Goal: Transaction & Acquisition: Obtain resource

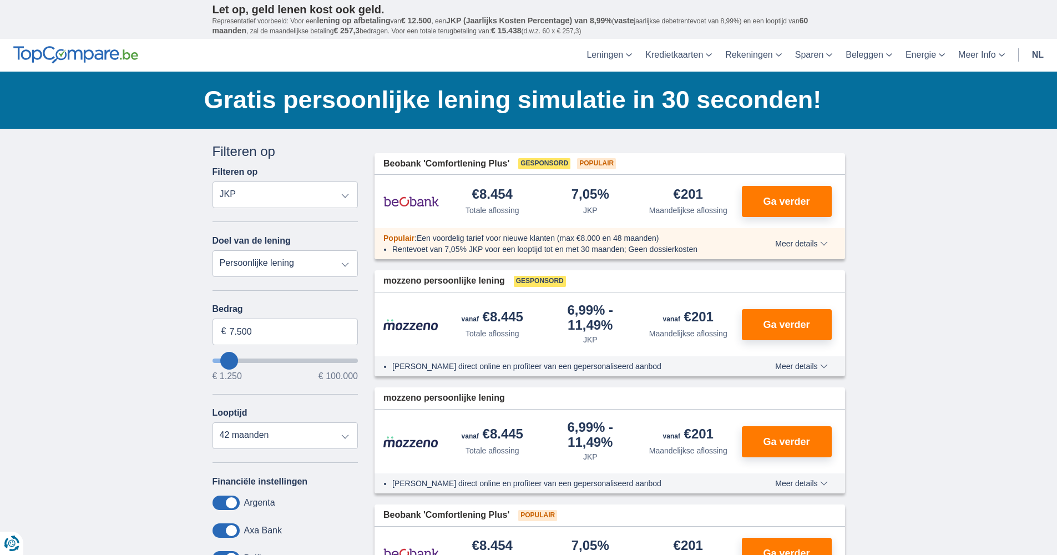
select select "mrp+"
select select "vehicleLoan"
select select "3-4"
type input "15.000"
type input "15250"
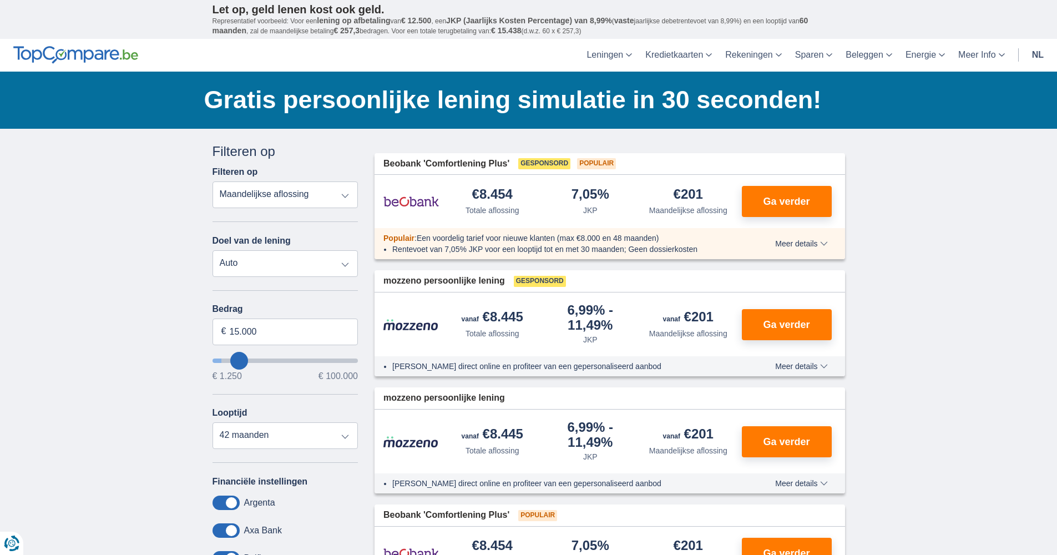
select select "60"
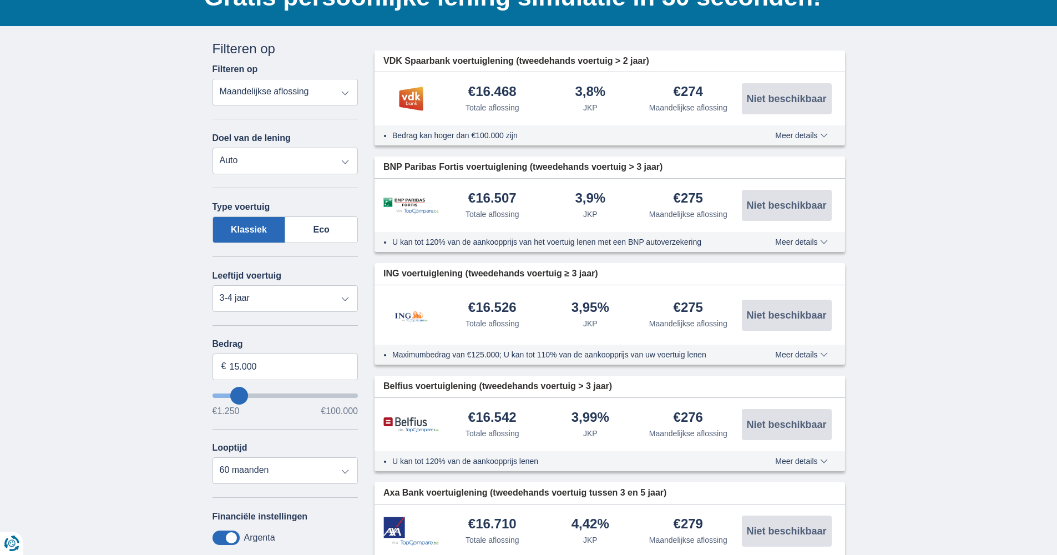
scroll to position [118, 0]
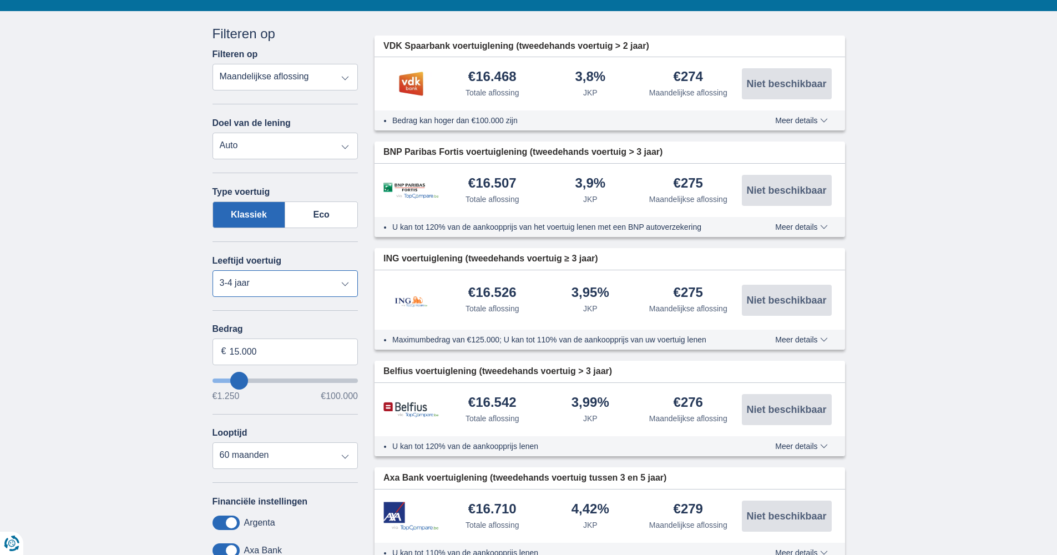
select select "5+"
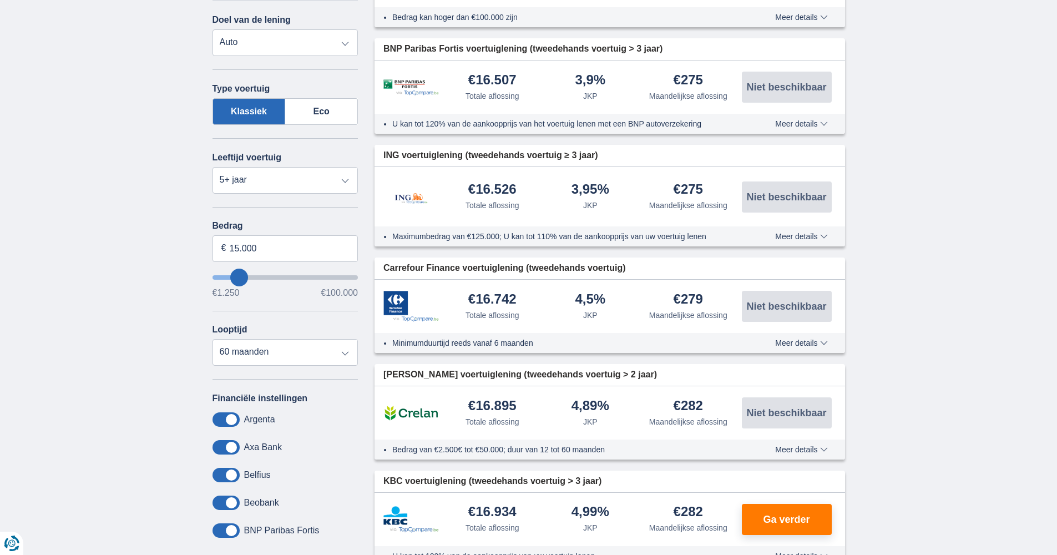
type input "14.250"
type input "14250"
type input "13.250"
type input "13250"
type input "12.250"
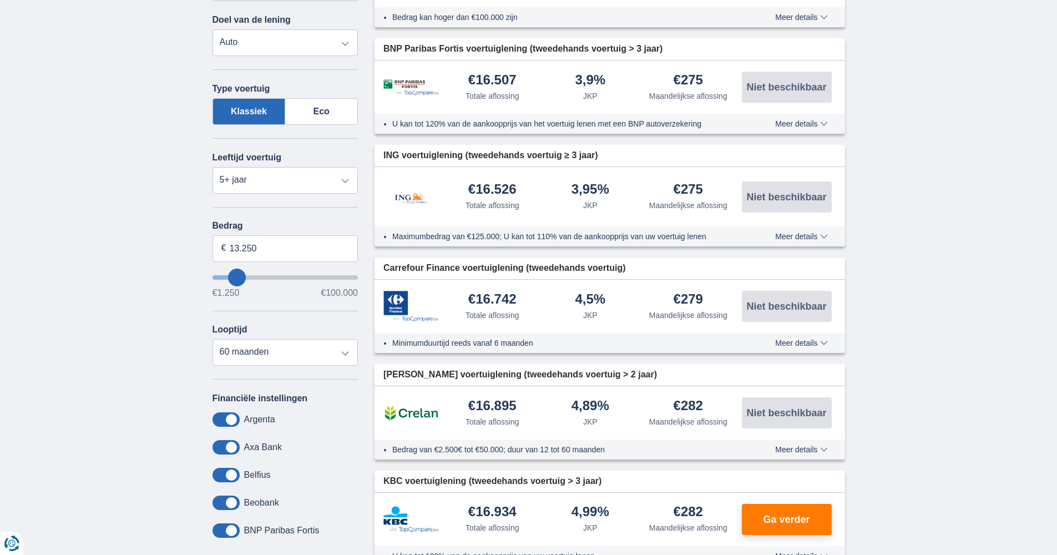
type input "12250"
type input "11.250"
type input "11250"
type input "10.250"
type input "10250"
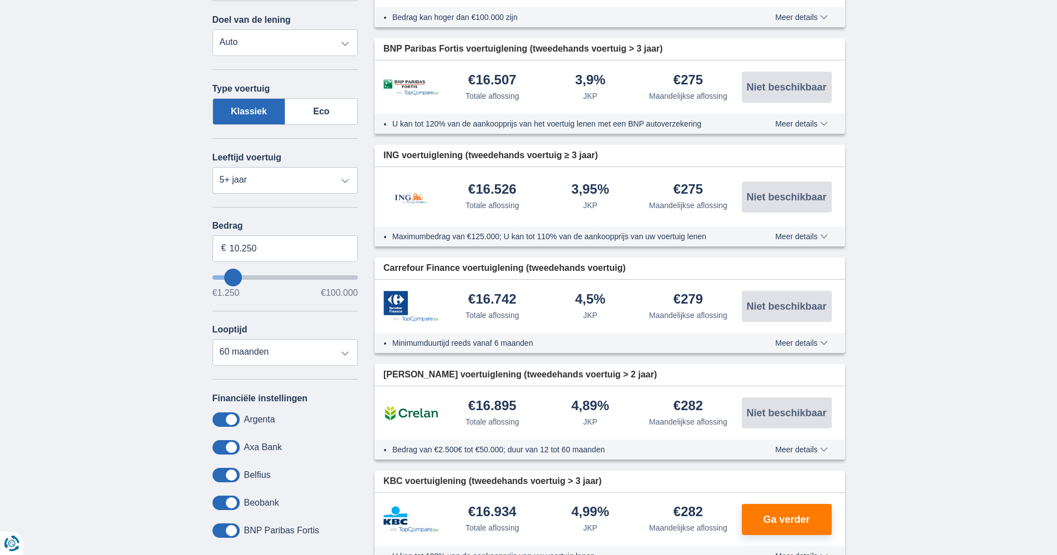
type input "9.250"
type input "9250"
select select "48"
type input "8.250"
type input "8250"
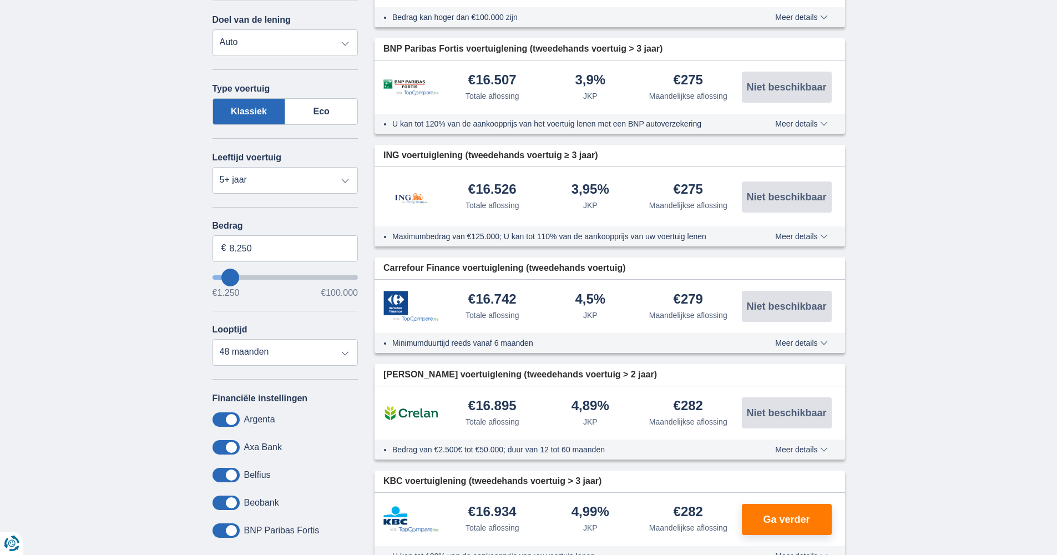
type input "6.250"
type input "6250"
select select "42"
type input "5.250"
type input "5250"
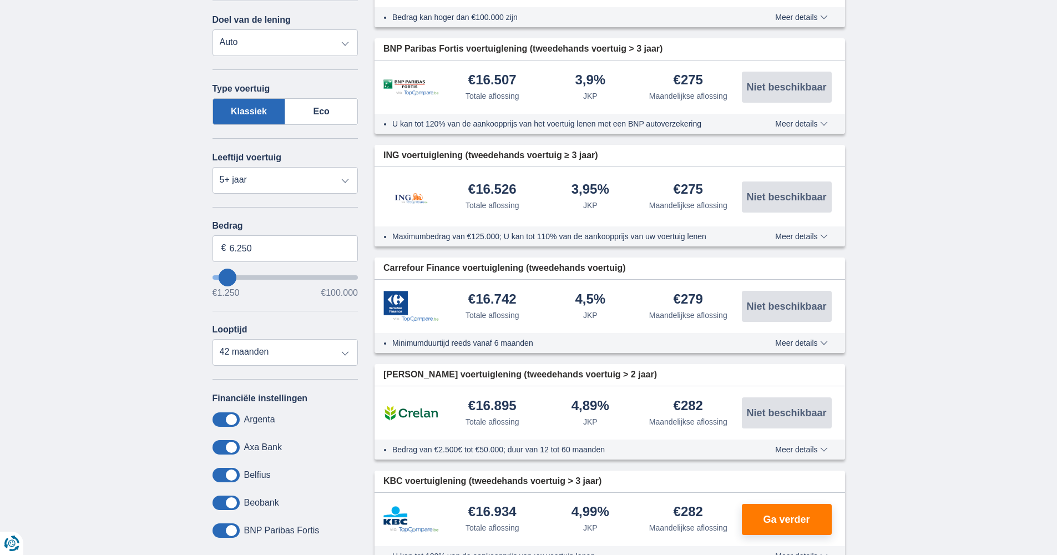
select select "36"
type input "4.250"
type input "4250"
type input "3.250"
type input "3250"
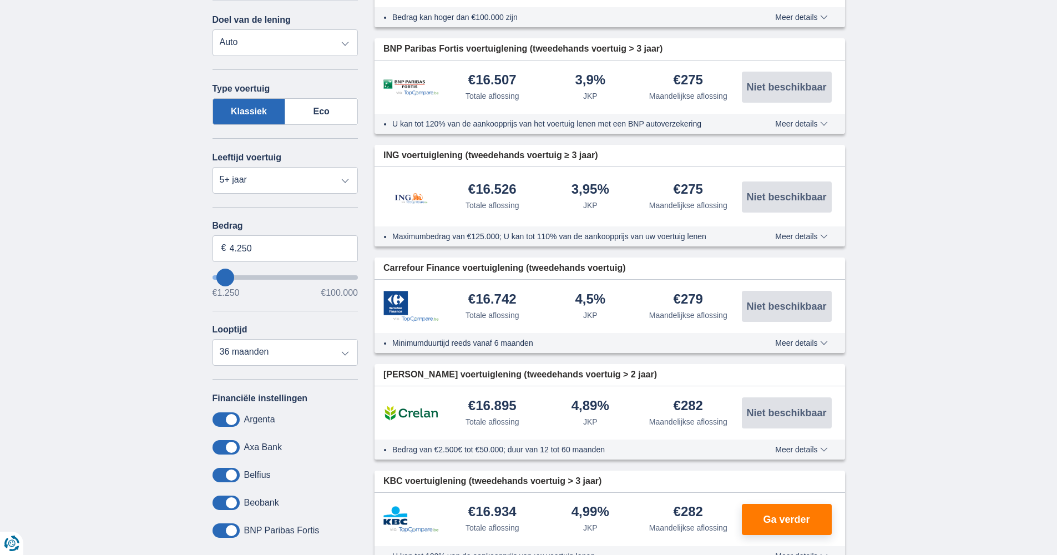
select select "30"
type input "4.250"
type input "4250"
select select "36"
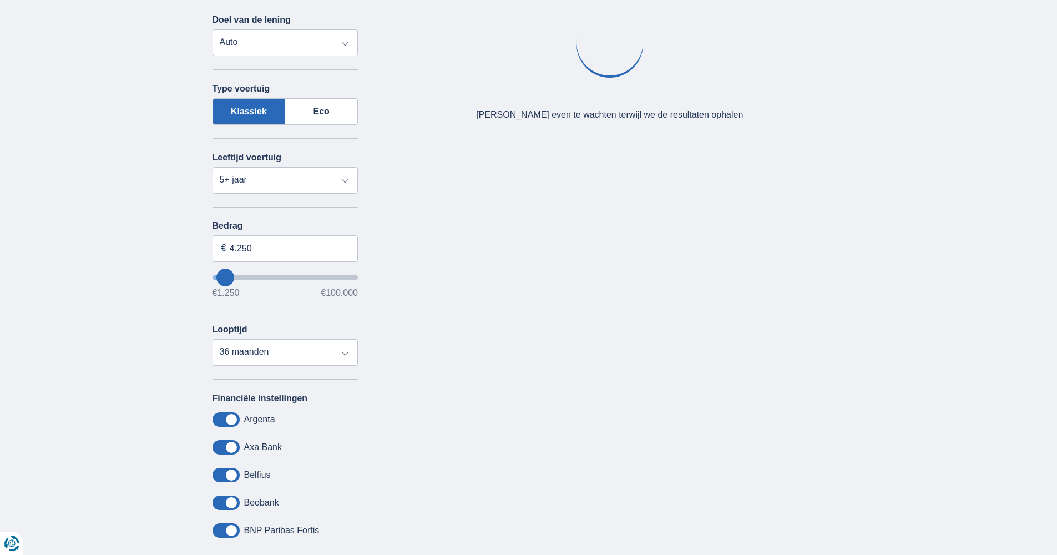
type input "3.250"
type input "3250"
select select "30"
type input "2.250"
type input "2250"
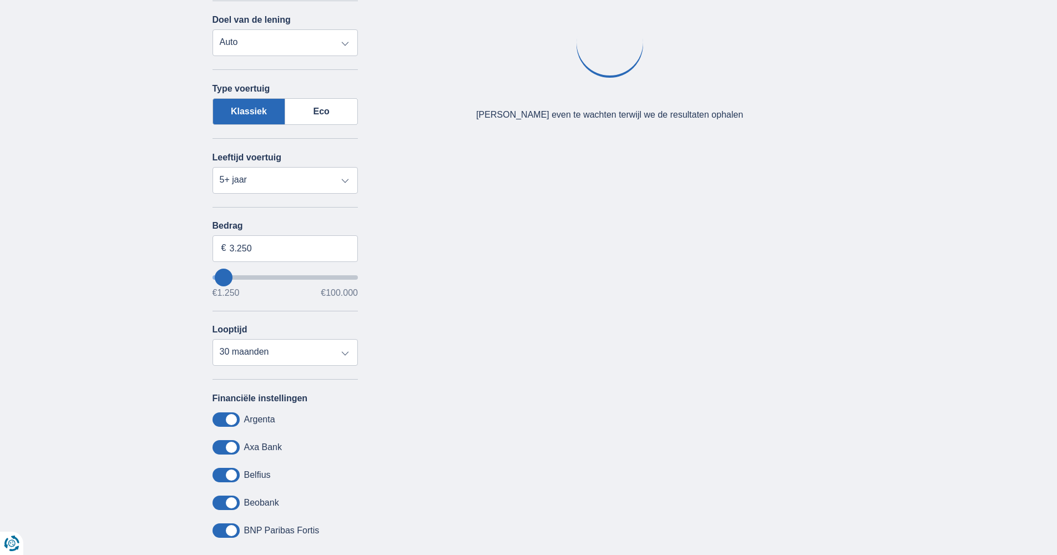
select select "24"
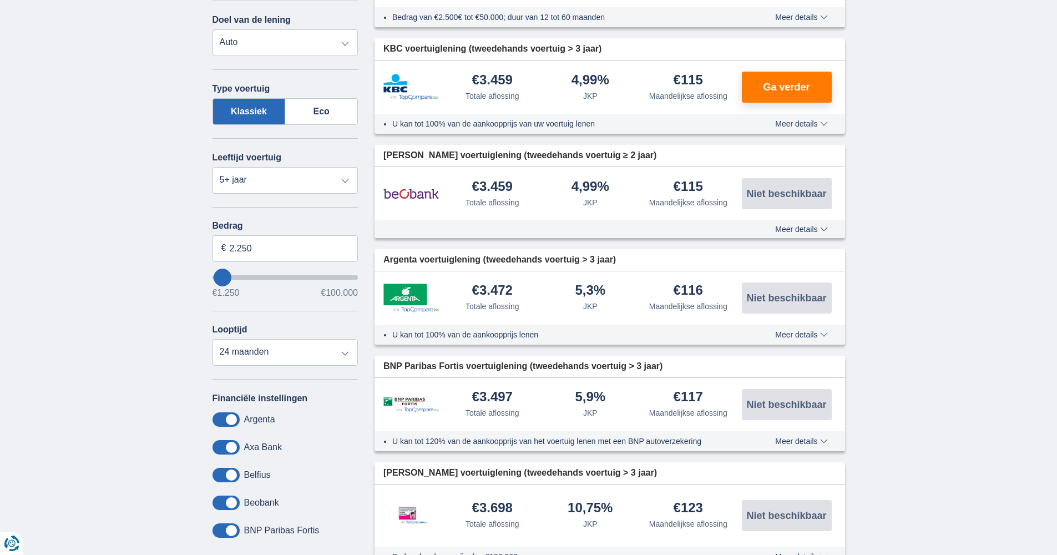
type input "1.250"
type input "1250"
type input "2.250"
type input "2250"
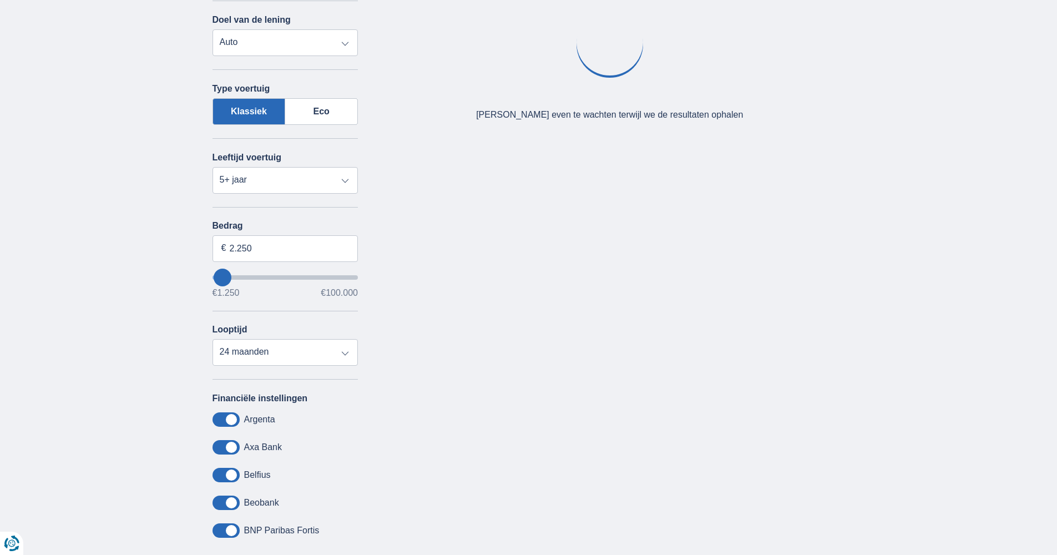
type input "3.250"
type input "3250"
select select "30"
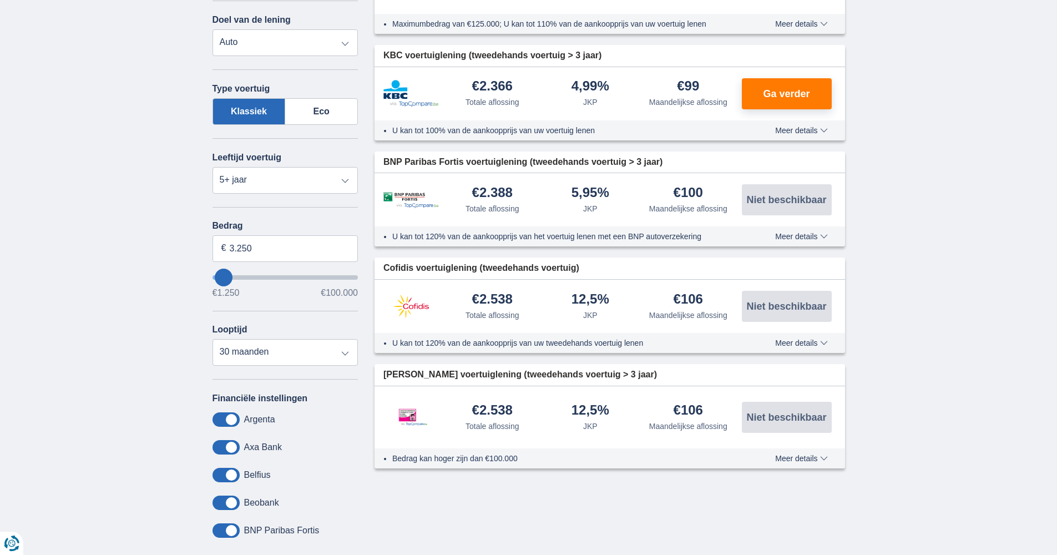
drag, startPoint x: 239, startPoint y: 278, endPoint x: 224, endPoint y: 278, distance: 15.0
type input "3250"
click at [224, 278] on input "wantToBorrow" at bounding box center [286, 277] width 146 height 4
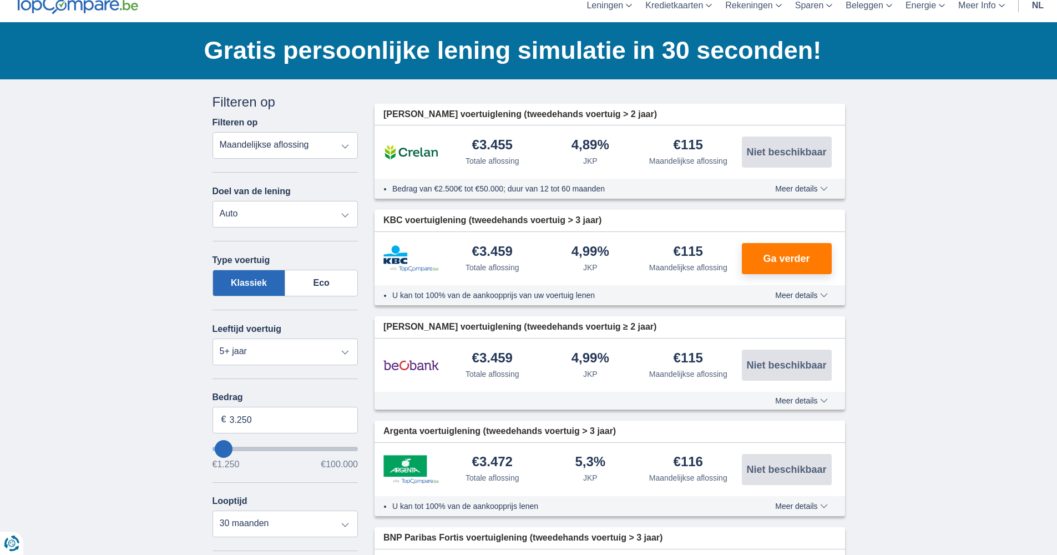
scroll to position [258, 0]
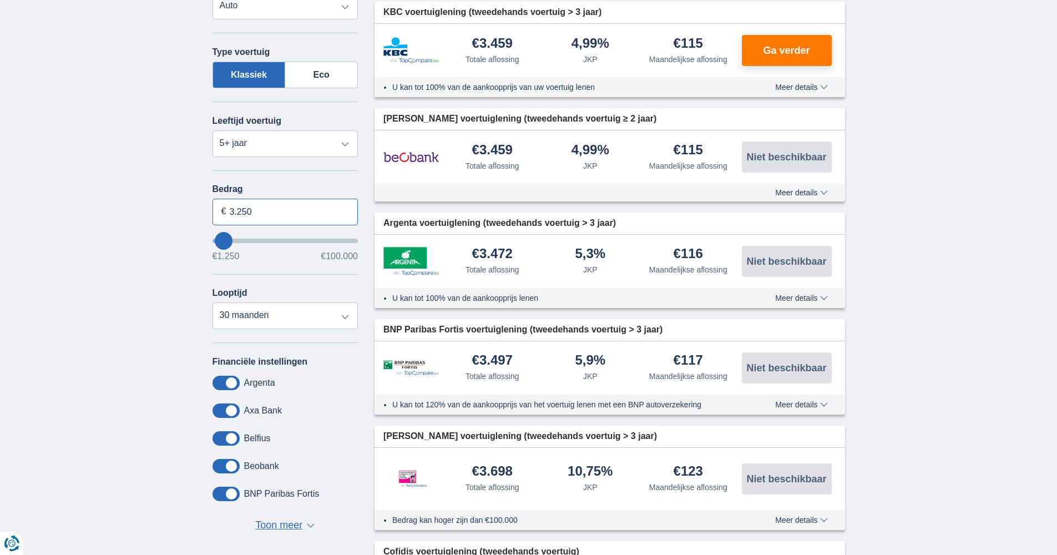
click at [257, 205] on input "3.250" at bounding box center [286, 212] width 146 height 27
click at [263, 210] on input "3.250" at bounding box center [286, 212] width 146 height 27
type input "3.000"
click at [167, 225] on div "× widget.non-eligible-application.title widget.non-eligible-application.text no…" at bounding box center [528, 267] width 1057 height 792
type input "3250"
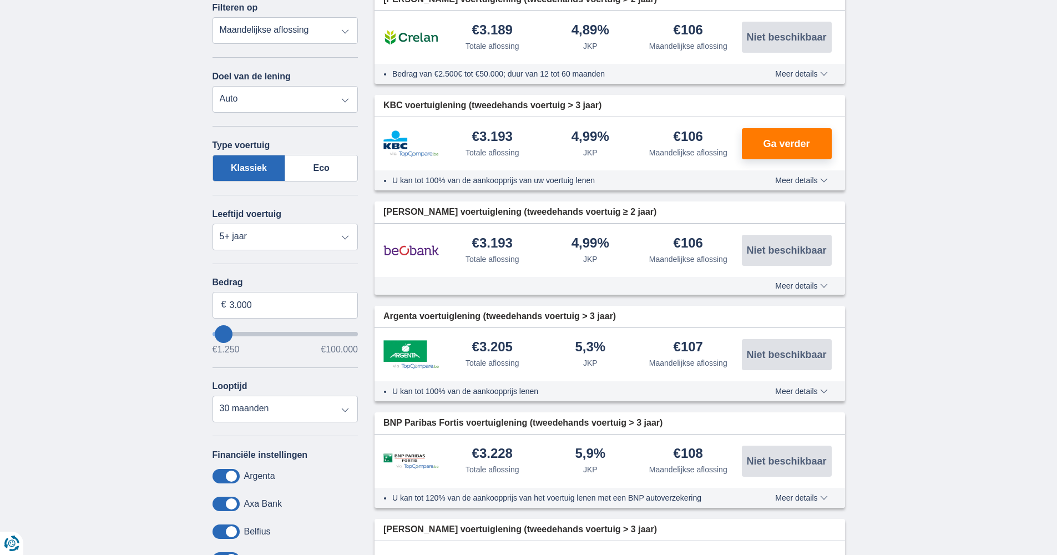
scroll to position [74, 0]
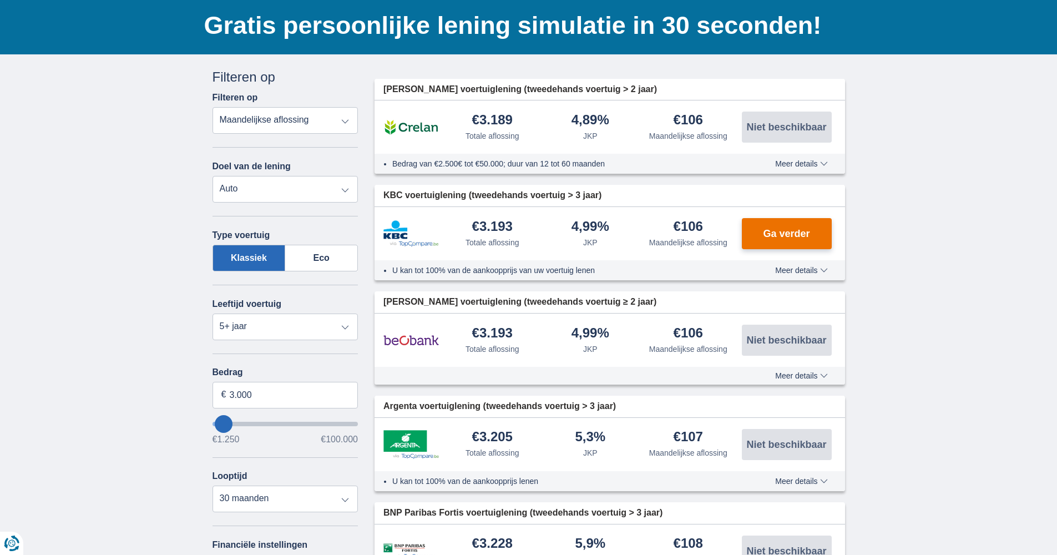
click at [778, 234] on span "Ga verder" at bounding box center [786, 234] width 47 height 10
